Goal: Complete application form

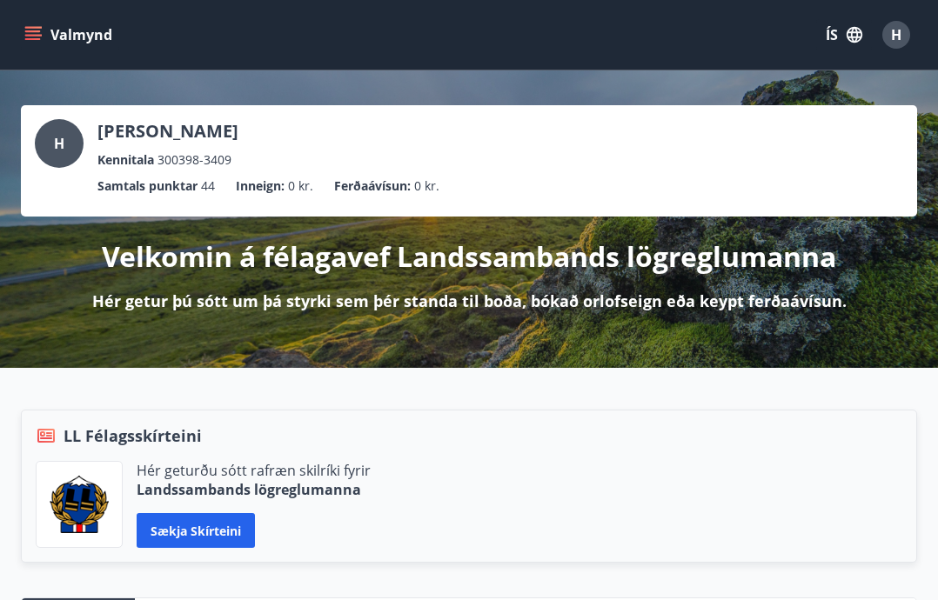
click at [33, 40] on icon "menu" at bounding box center [32, 34] width 17 height 17
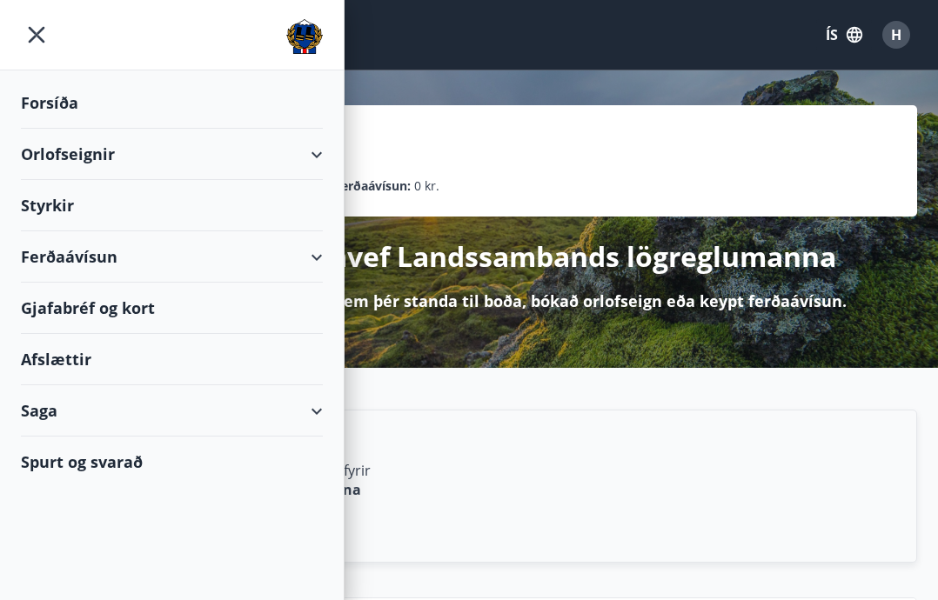
click at [58, 206] on div "Styrkir" at bounding box center [172, 205] width 302 height 51
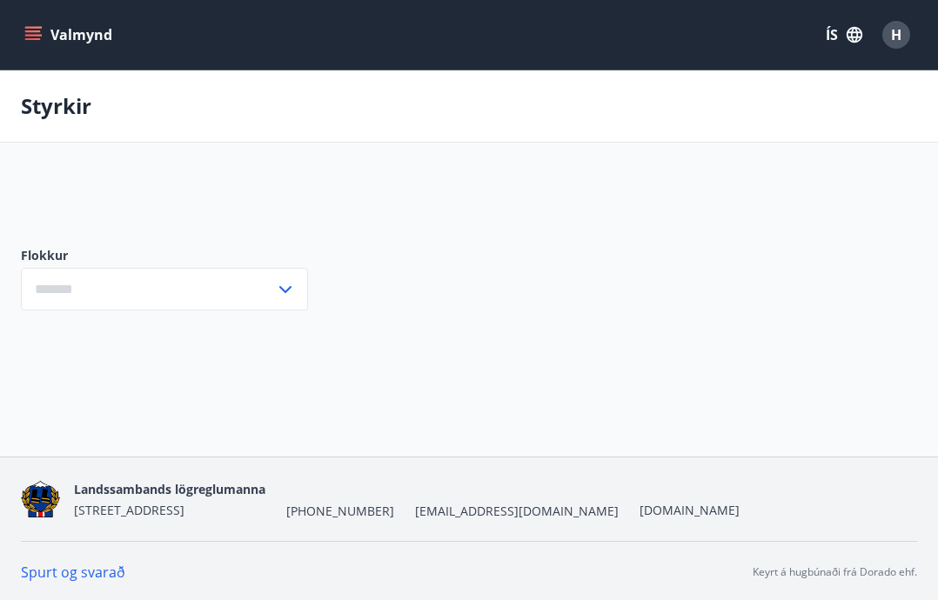
type input "***"
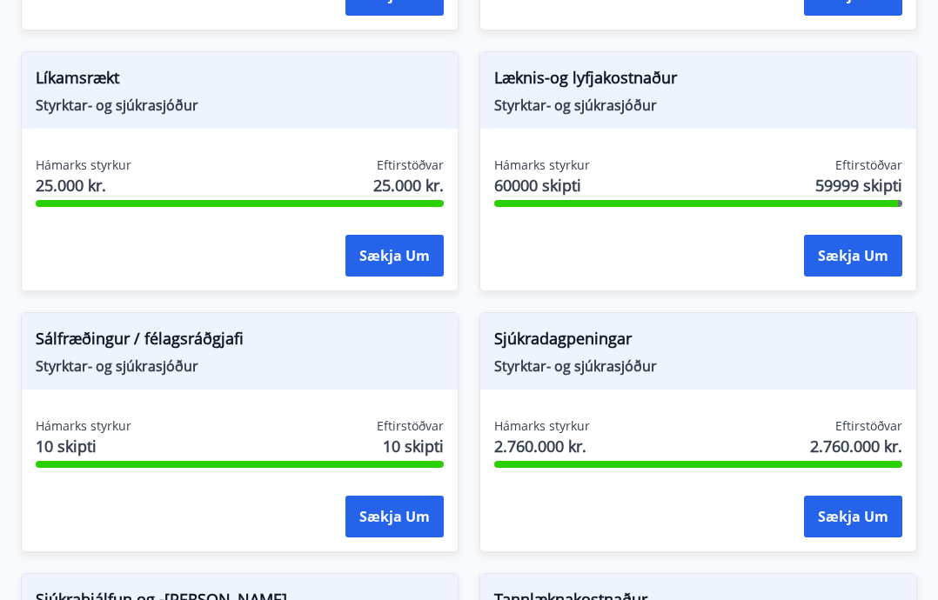
scroll to position [1594, 0]
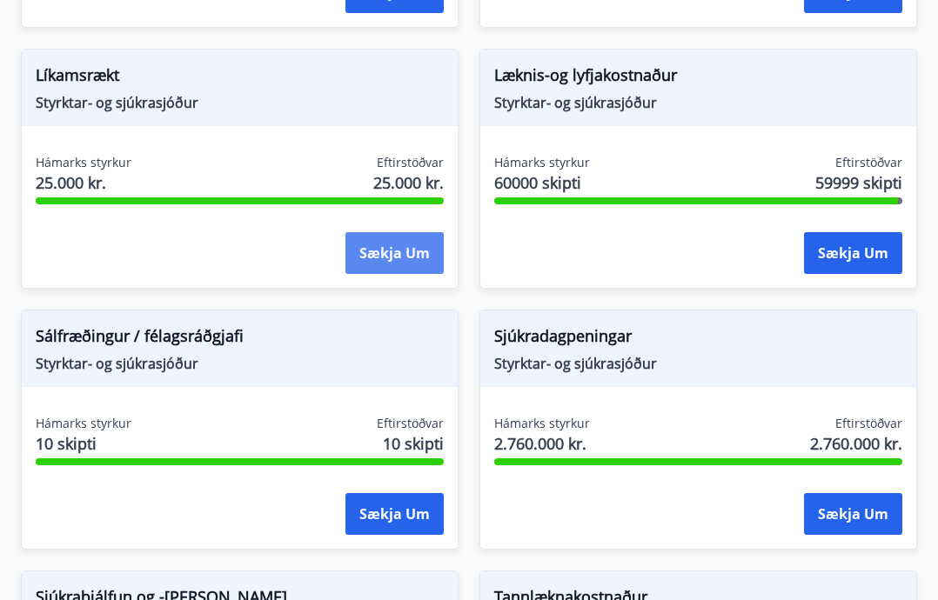
click at [409, 260] on button "Sækja um" at bounding box center [394, 253] width 98 height 42
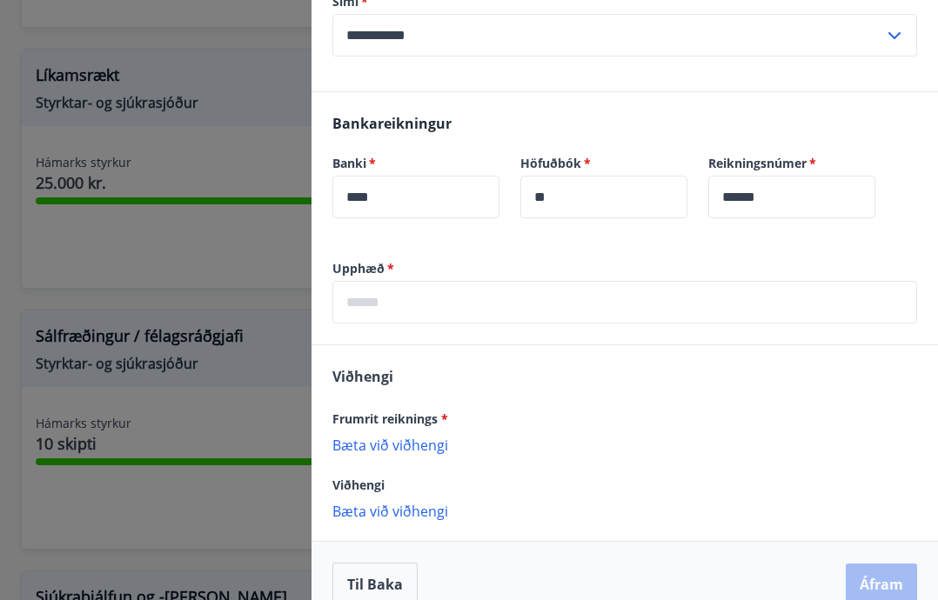
scroll to position [409, 0]
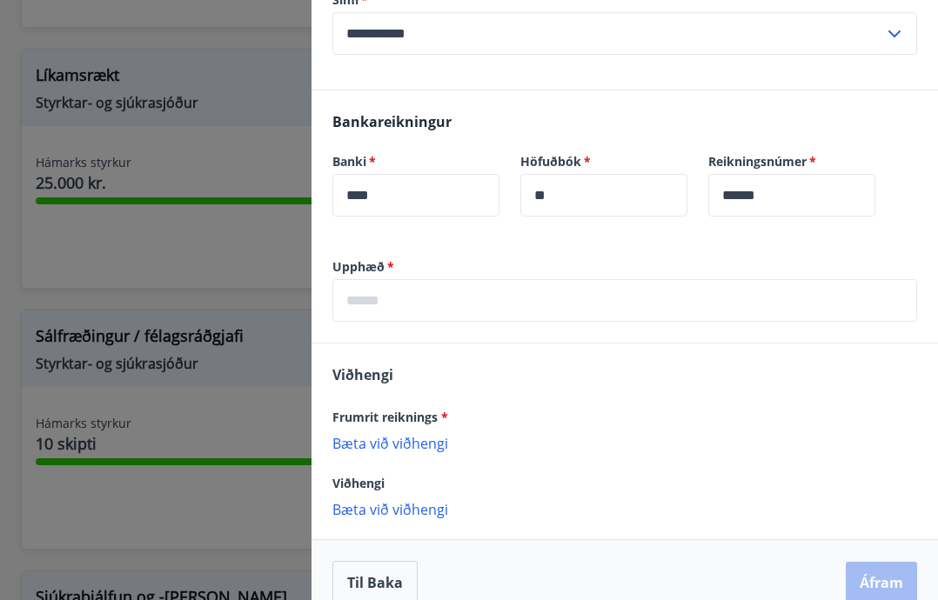
click at [439, 279] on input "text" at bounding box center [624, 300] width 585 height 43
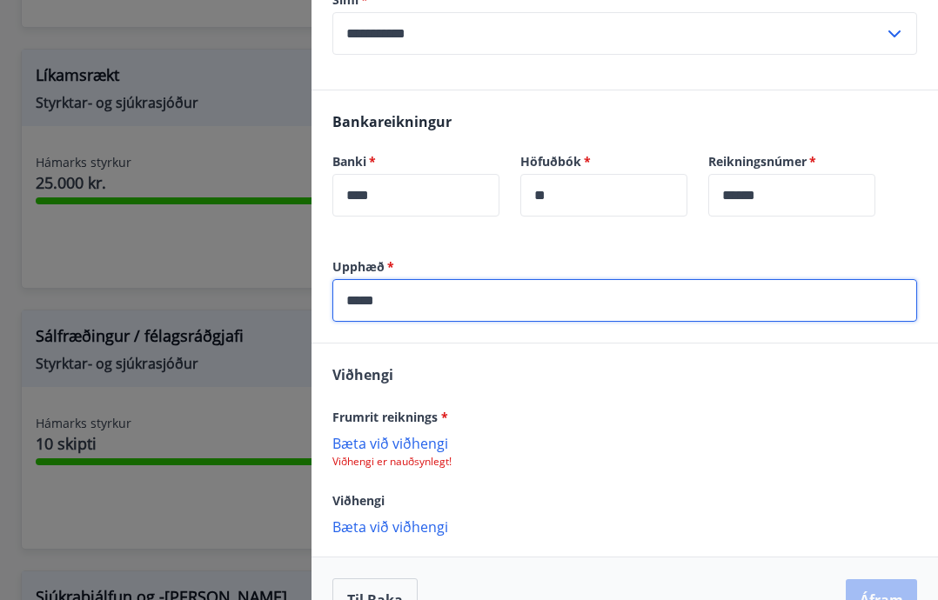
scroll to position [431, 0]
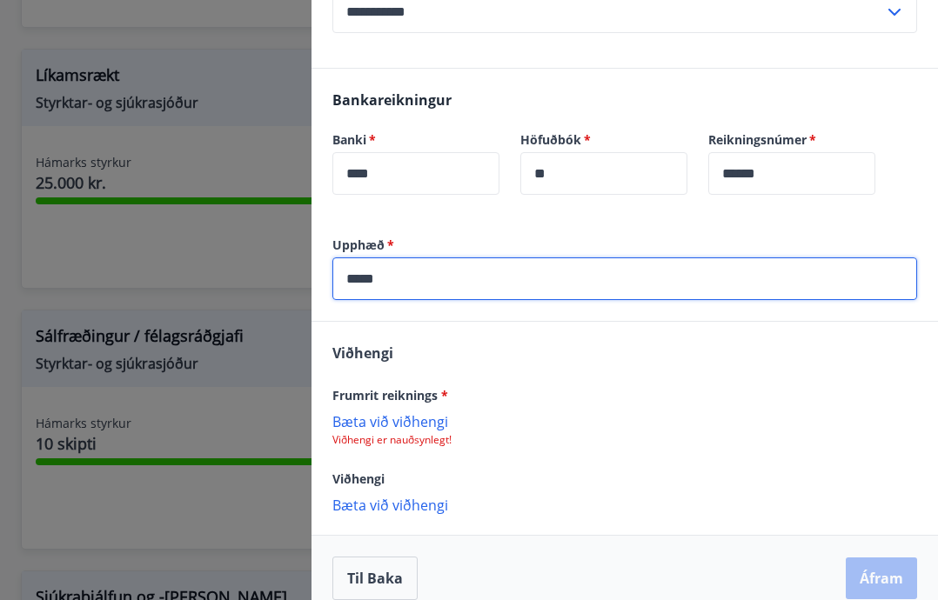
type input "*****"
click at [399, 412] on p "Bæta við viðhengi" at bounding box center [624, 420] width 585 height 17
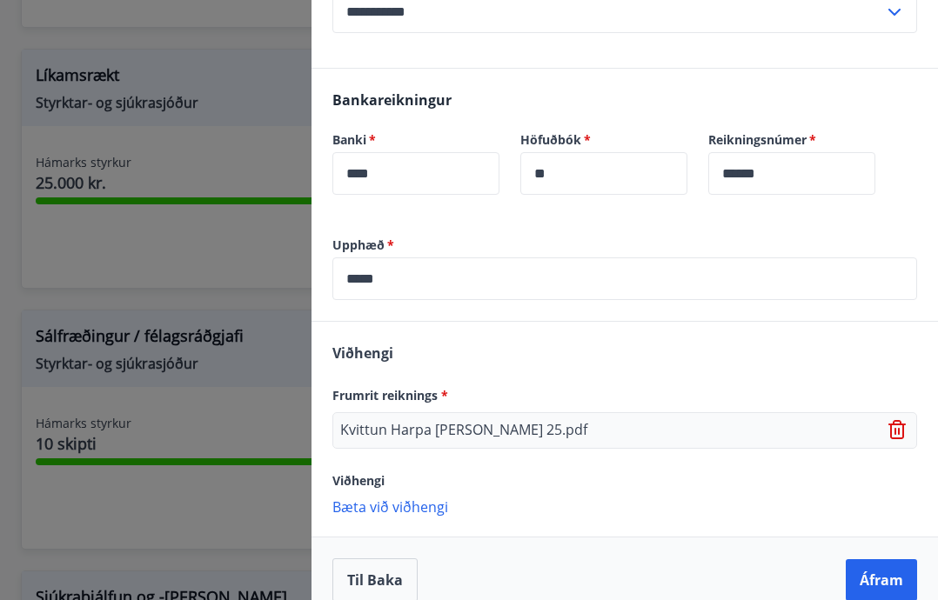
scroll to position [432, 0]
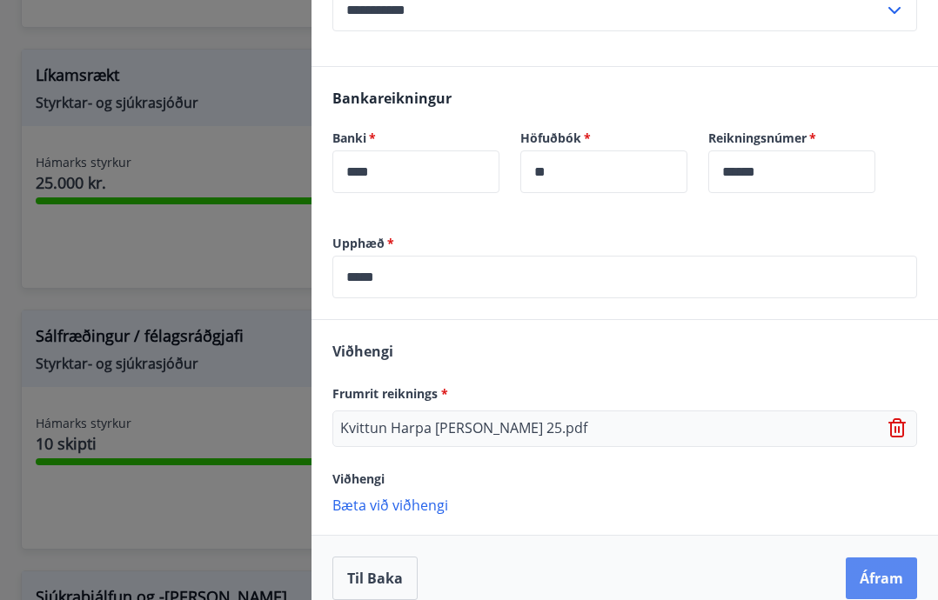
click at [881, 558] on button "Áfram" at bounding box center [881, 579] width 71 height 42
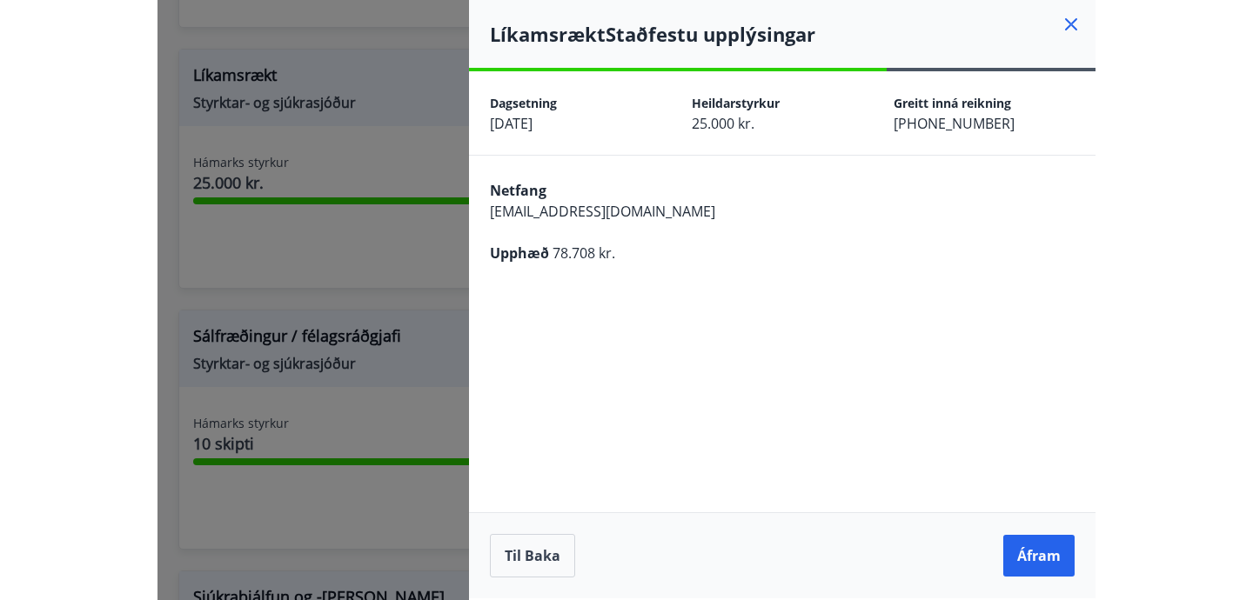
scroll to position [0, 0]
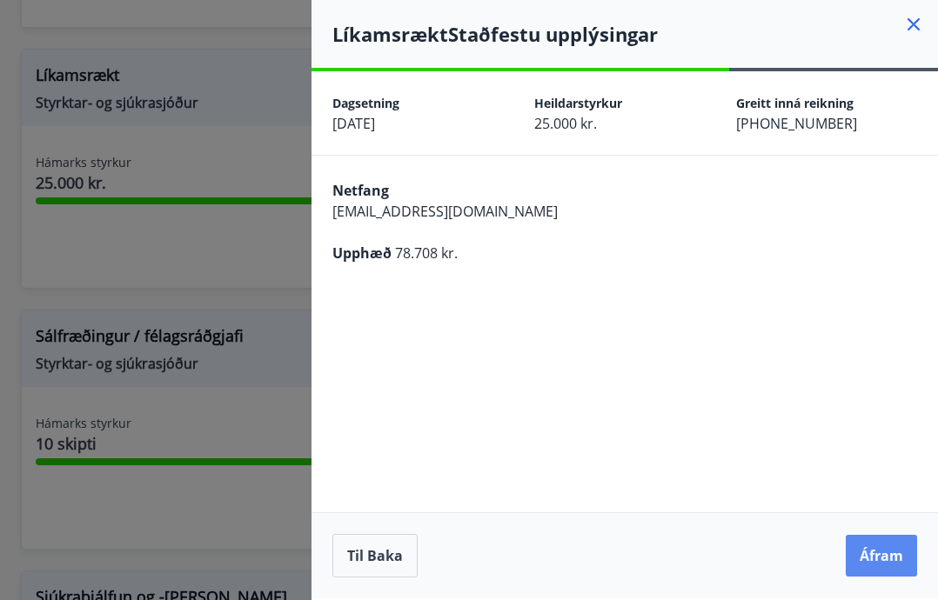
click at [876, 549] on button "Áfram" at bounding box center [881, 556] width 71 height 42
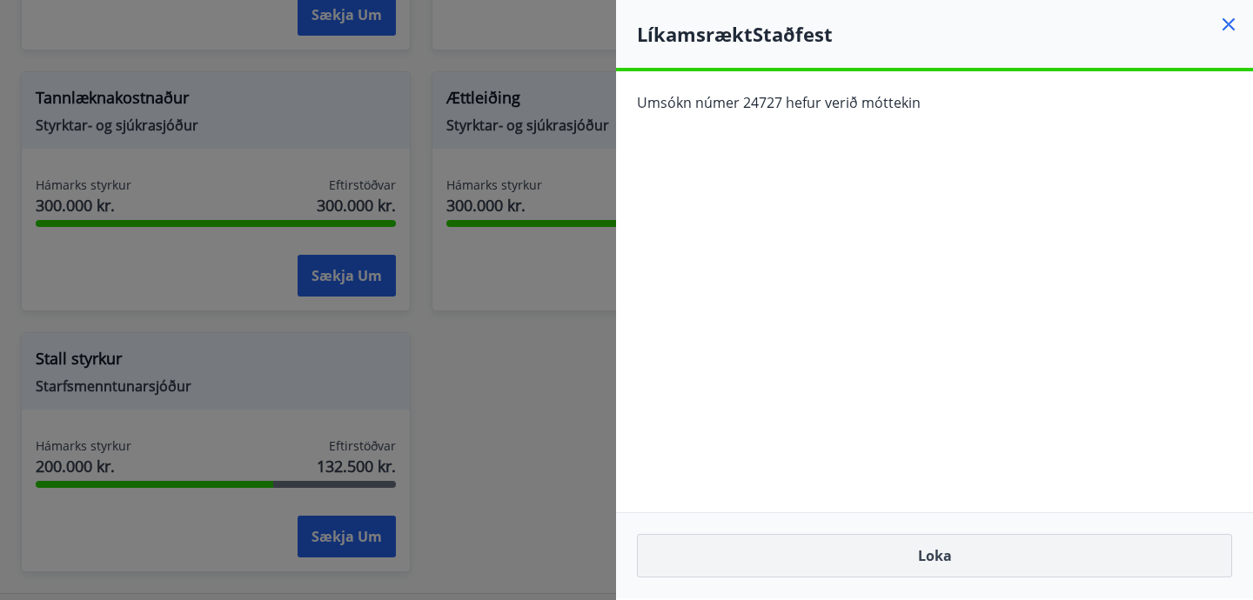
click at [931, 546] on button "Loka" at bounding box center [934, 556] width 595 height 44
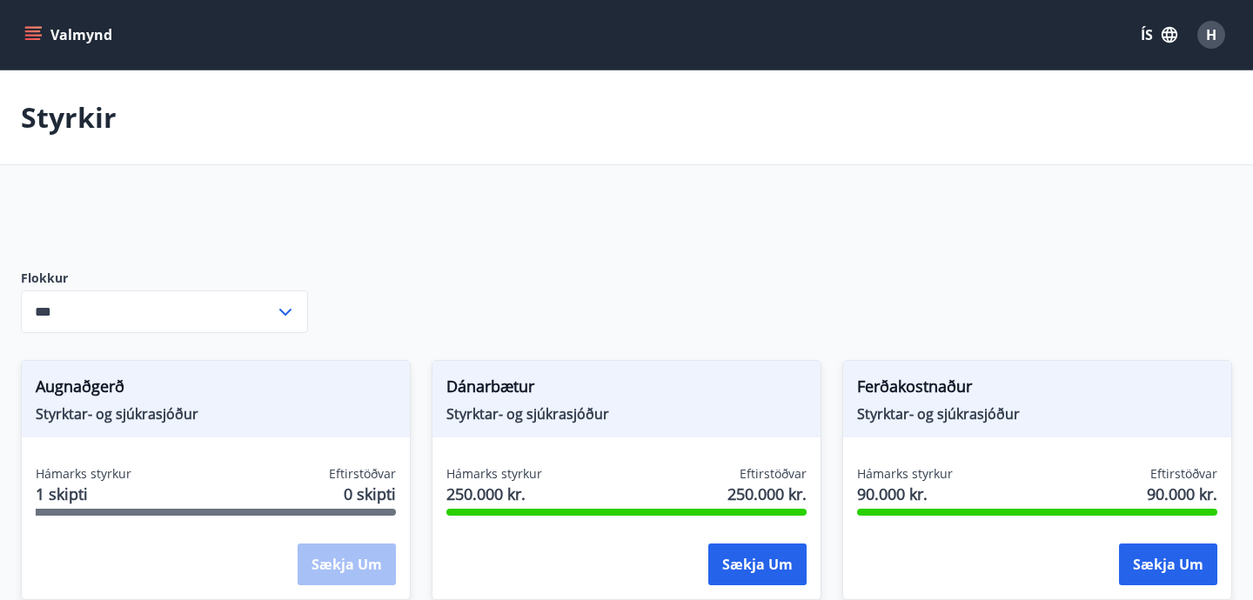
click at [38, 40] on icon "menu" at bounding box center [32, 34] width 17 height 17
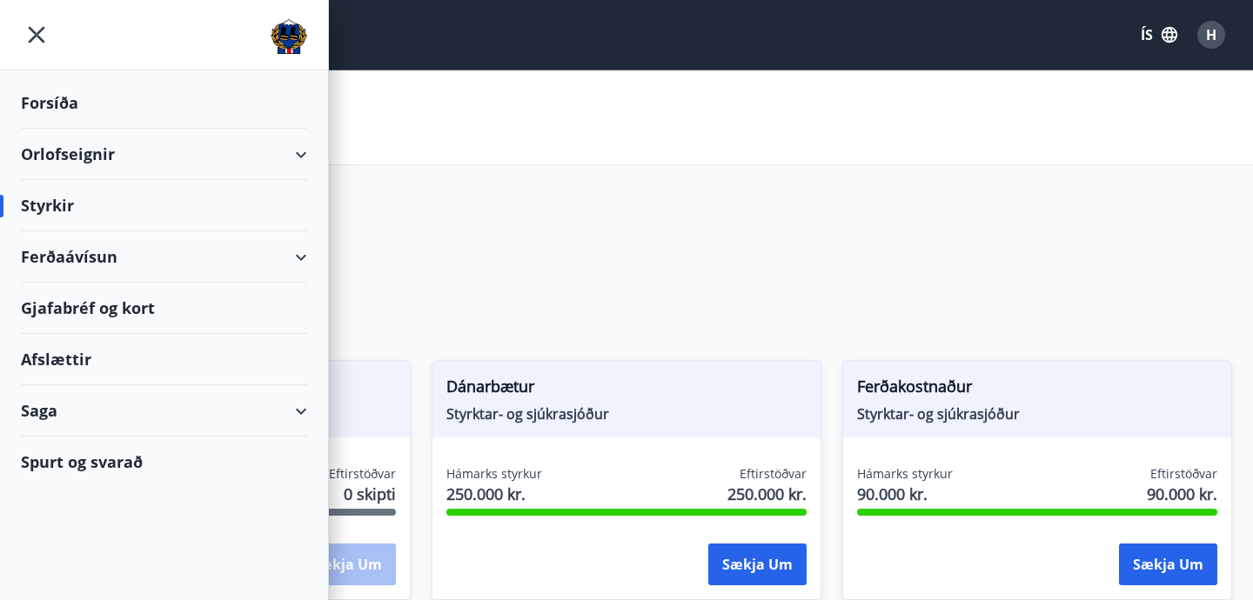
click at [52, 95] on div "Forsíða" at bounding box center [164, 102] width 286 height 51
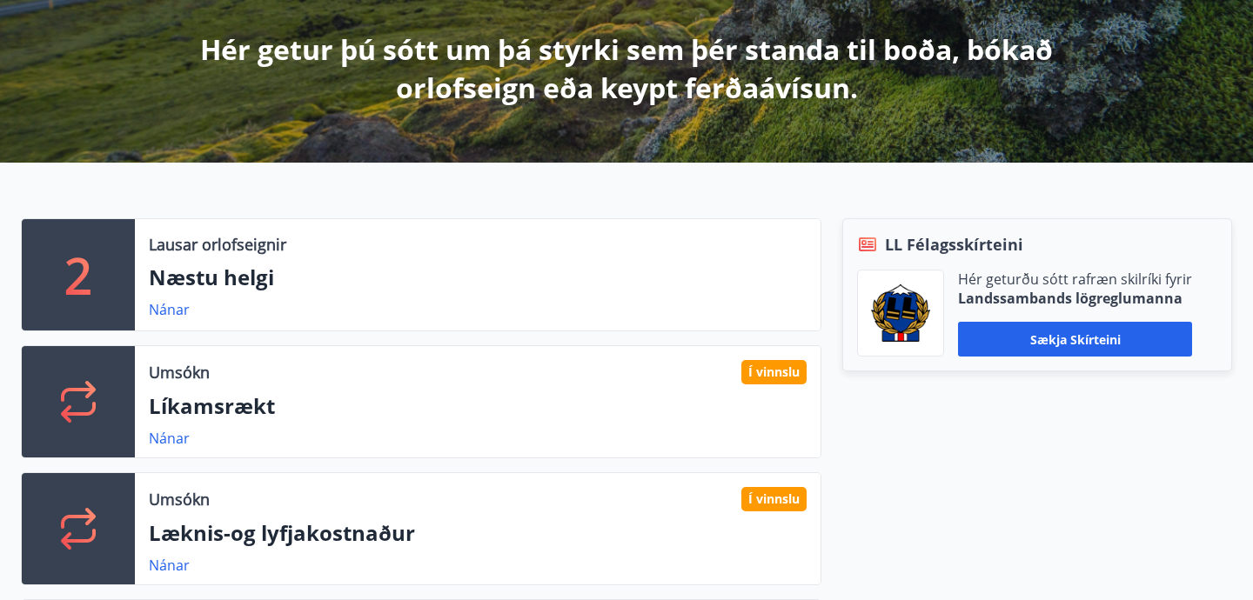
scroll to position [137, 0]
